Goal: Use online tool/utility: Utilize a website feature to perform a specific function

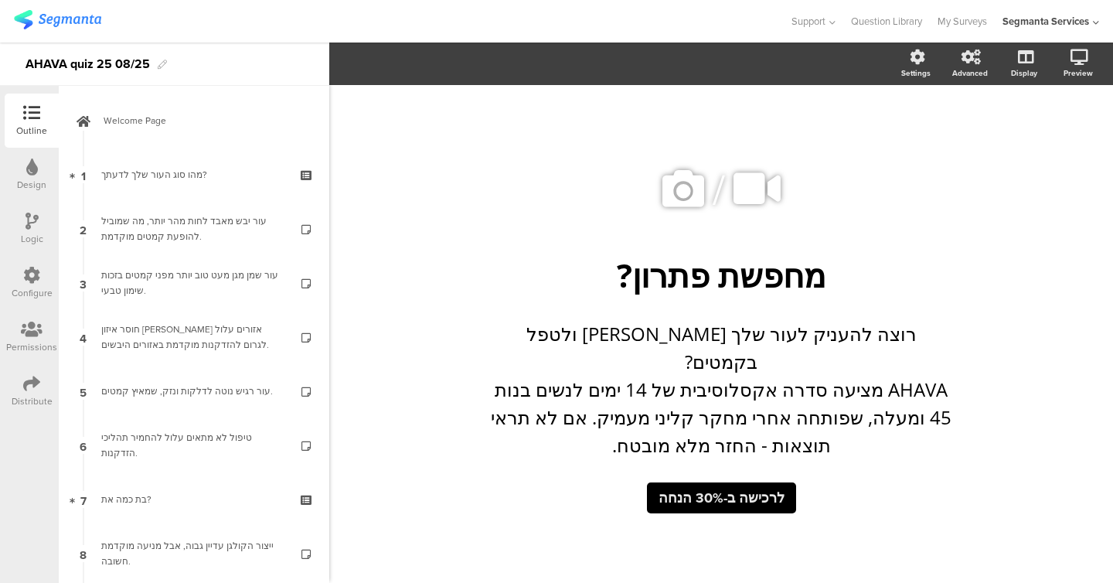
scroll to position [1440, 0]
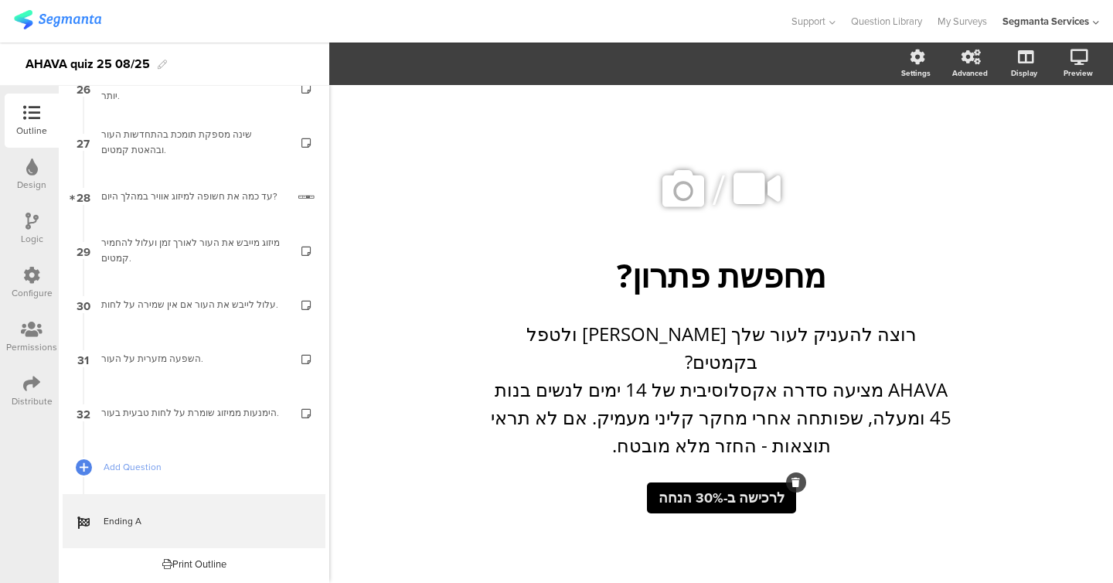
click at [749, 488] on span "לרכישה ב-30% הנחה" at bounding box center [722, 498] width 126 height 20
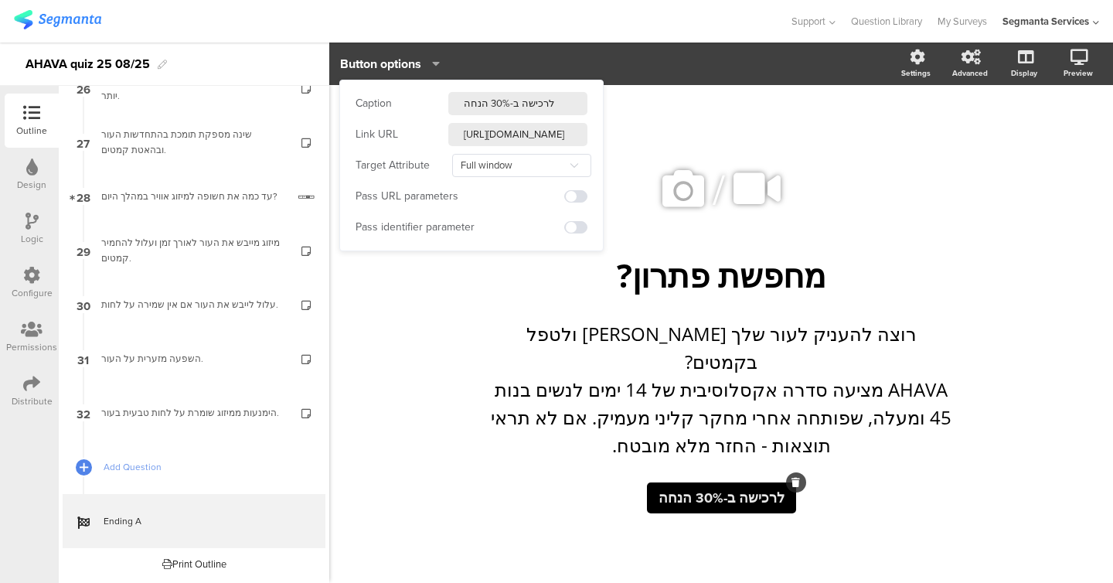
click at [504, 130] on input "[URL][DOMAIN_NAME]" at bounding box center [517, 134] width 139 height 23
paste input "[DOMAIN_NAME][URL]"
type input "[URL][DOMAIN_NAME]"
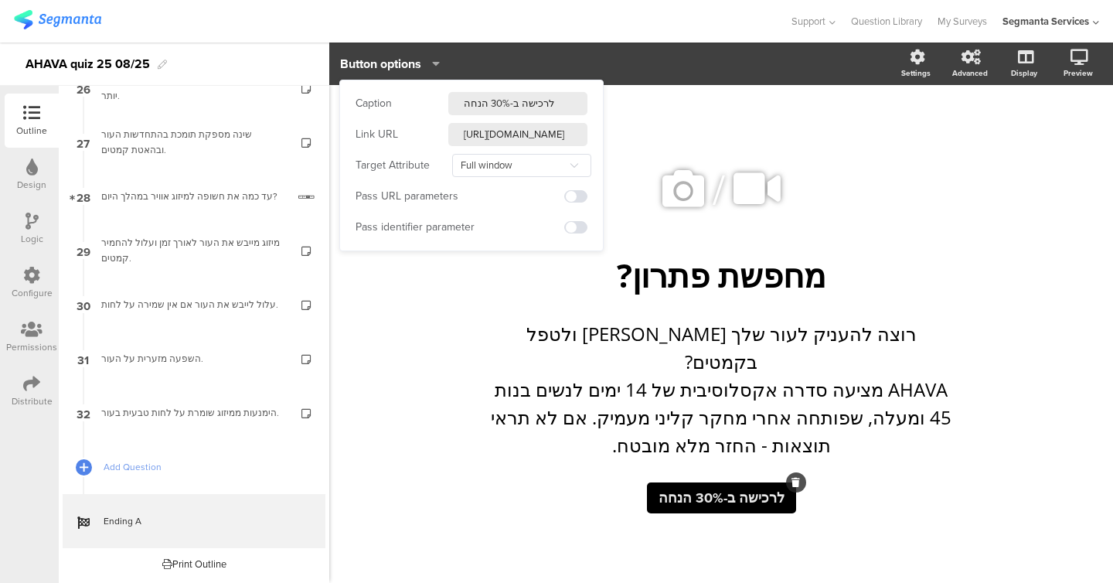
scroll to position [0, 591]
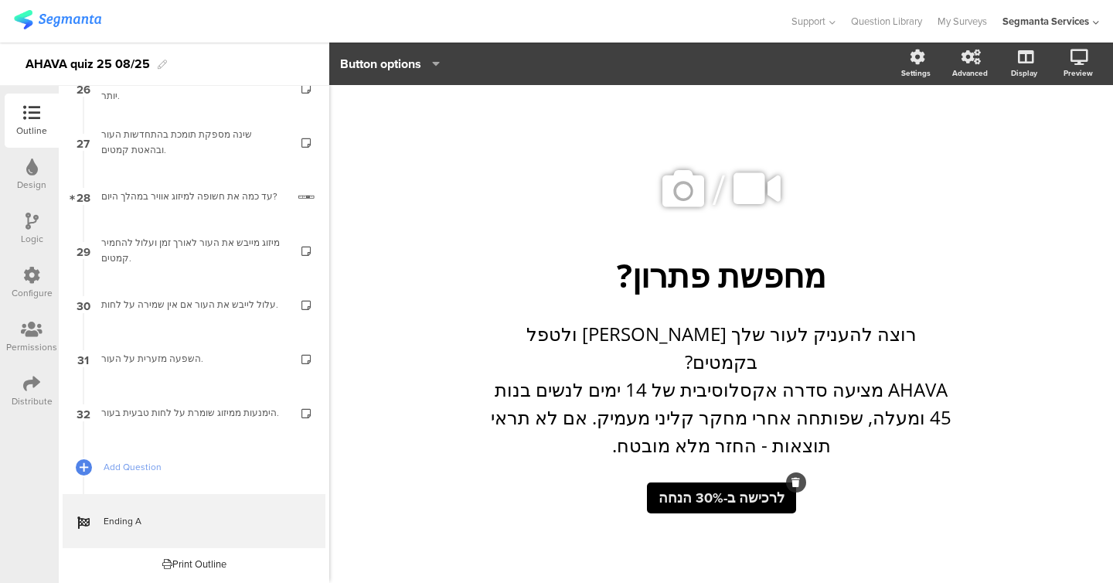
click at [782, 142] on div "/ מחפשת פתרון? מחפשת פתרון? רוצה להעניק לעור שלך [PERSON_NAME] ולטפל בקמטים? AH…" at bounding box center [721, 326] width 649 height 482
click at [715, 491] on span "לרכישה ב-30% הנחה" at bounding box center [722, 498] width 126 height 20
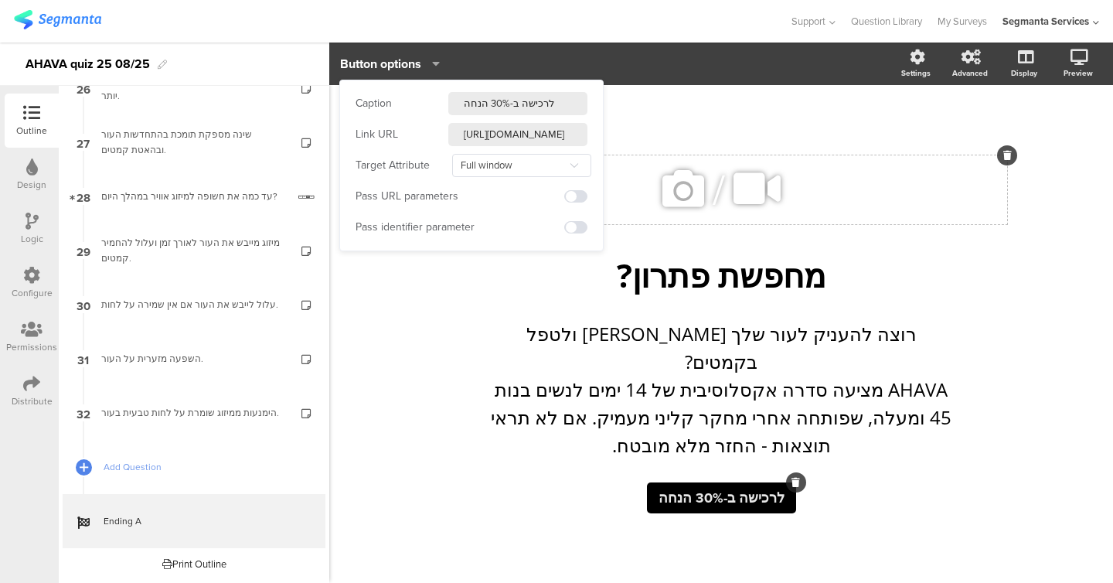
click at [1003, 182] on div "/" at bounding box center [721, 189] width 572 height 69
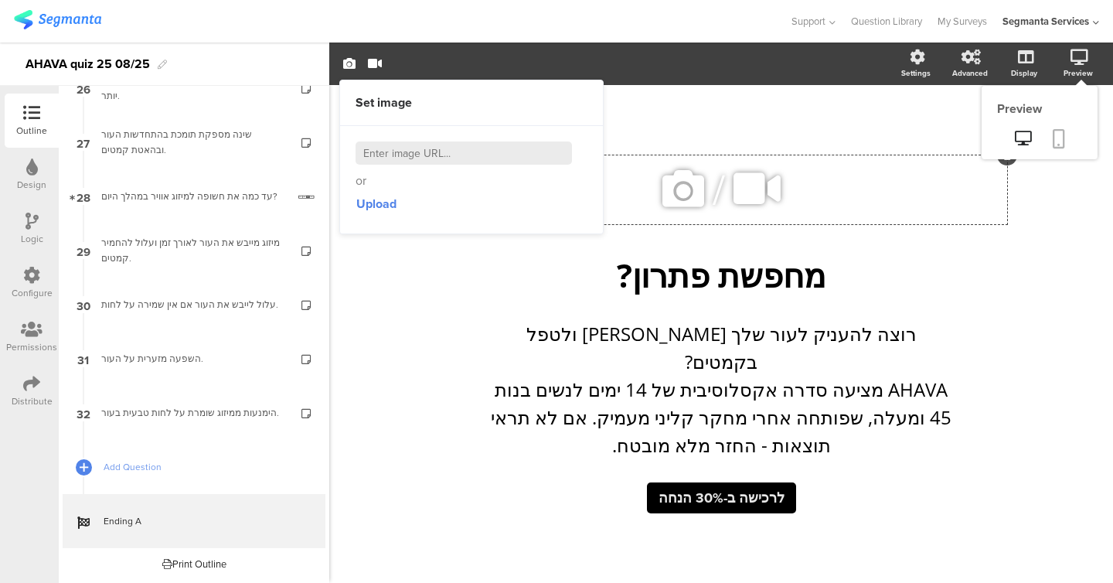
click at [1057, 142] on icon at bounding box center [1059, 138] width 12 height 19
